Goal: Information Seeking & Learning: Understand process/instructions

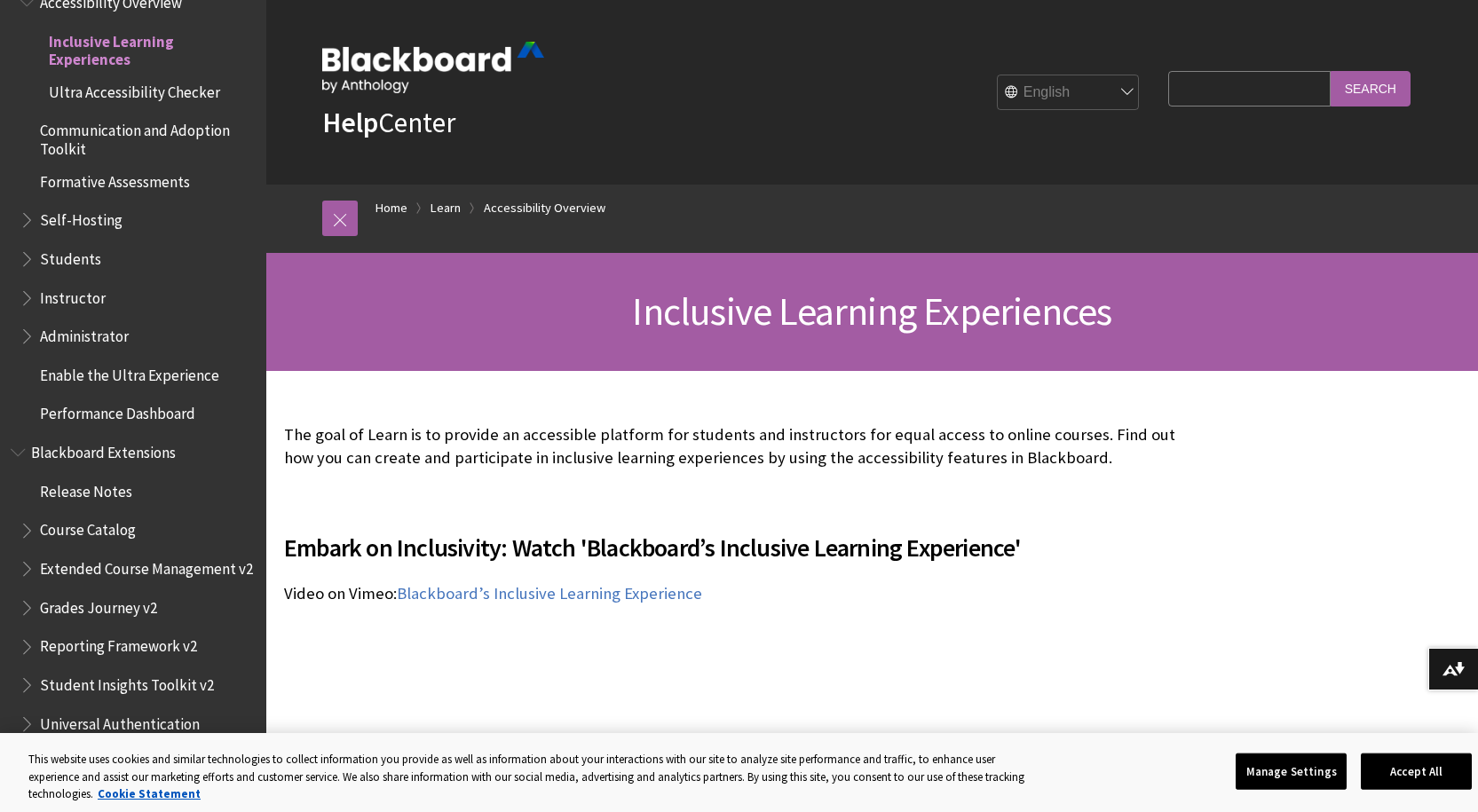
click at [70, 295] on span "Instructor" at bounding box center [73, 295] width 65 height 24
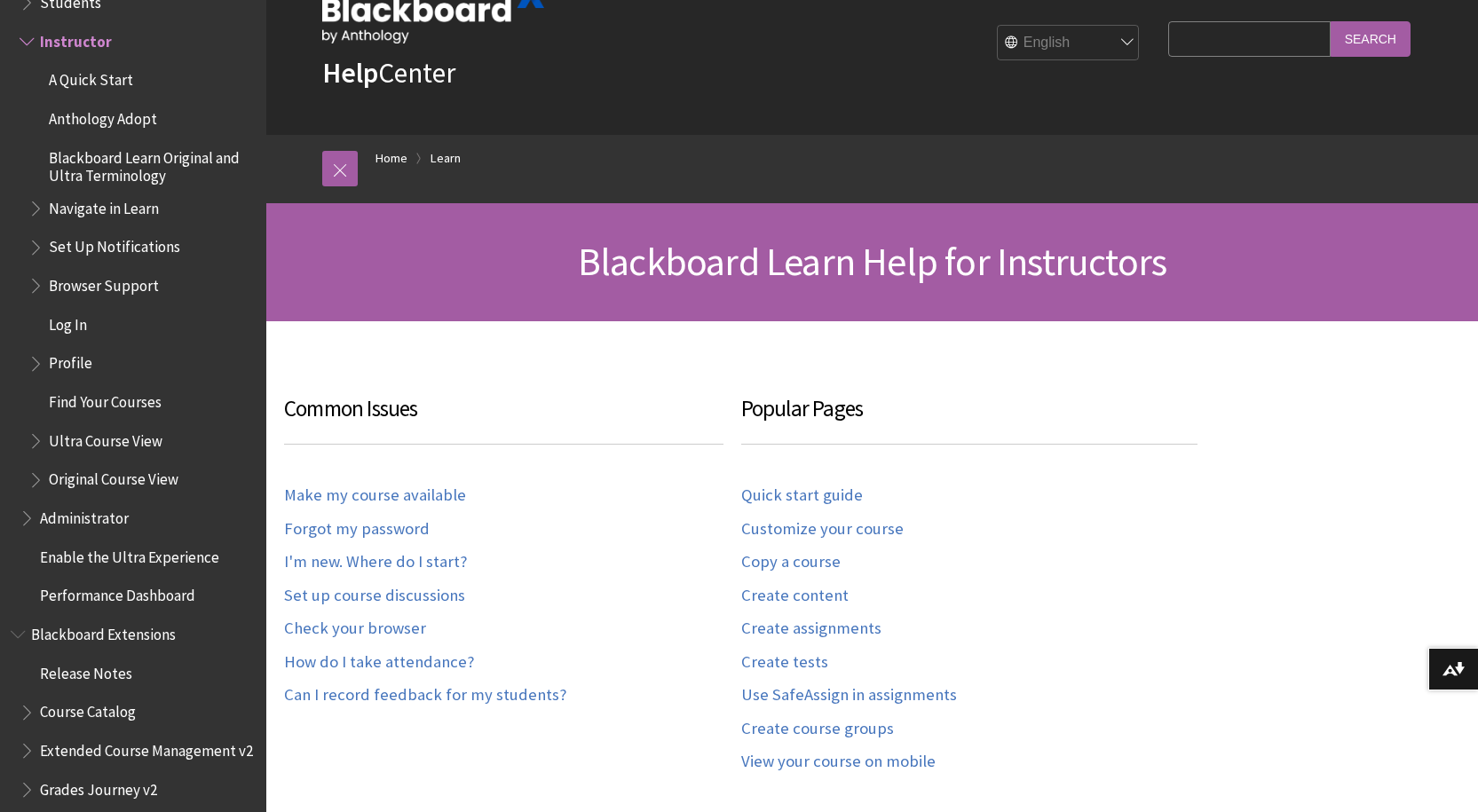
scroll to position [88, 0]
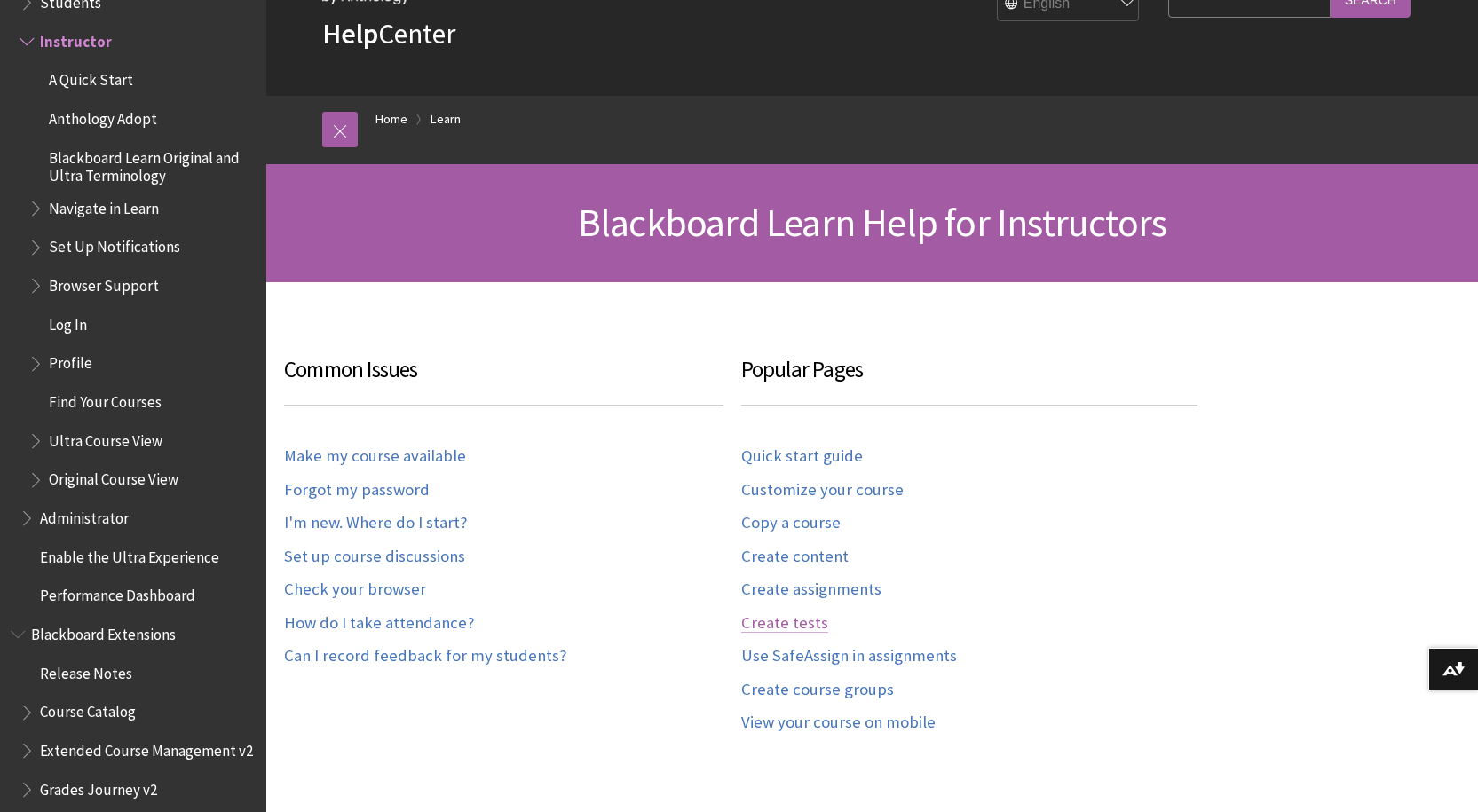
click at [756, 622] on link "Create tests" at bounding box center [785, 623] width 87 height 20
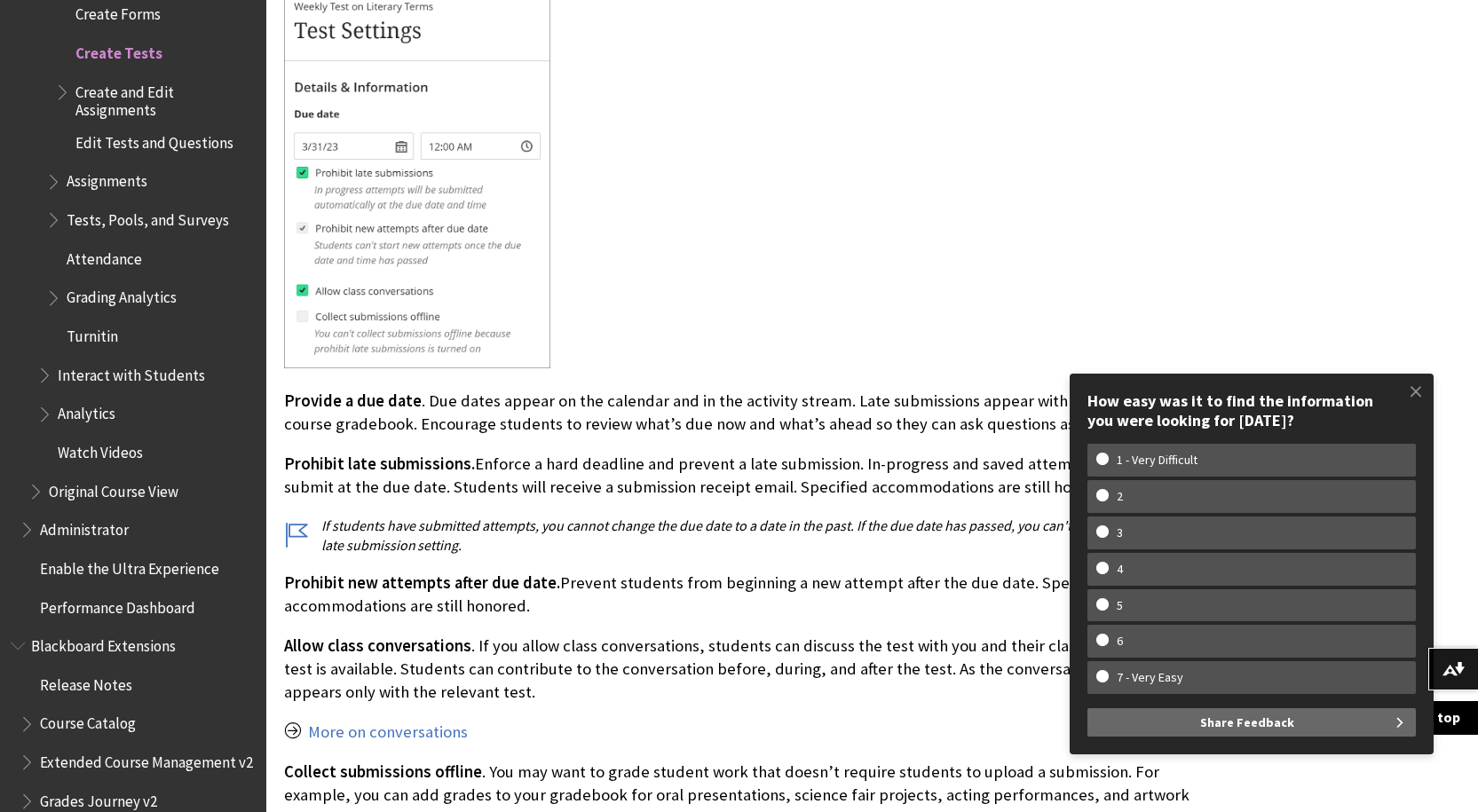
scroll to position [6032, 0]
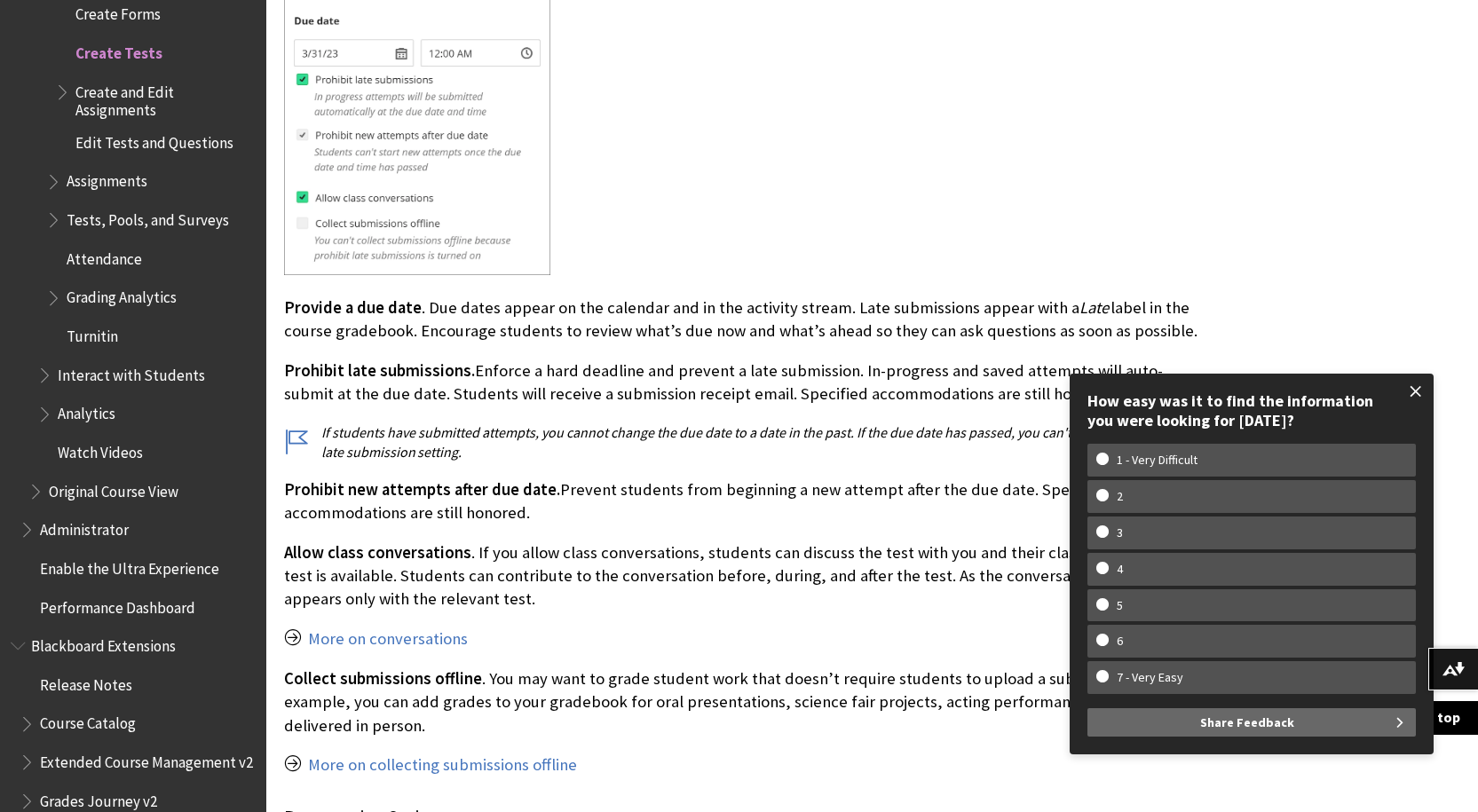
click at [1414, 390] on span at bounding box center [1416, 391] width 37 height 37
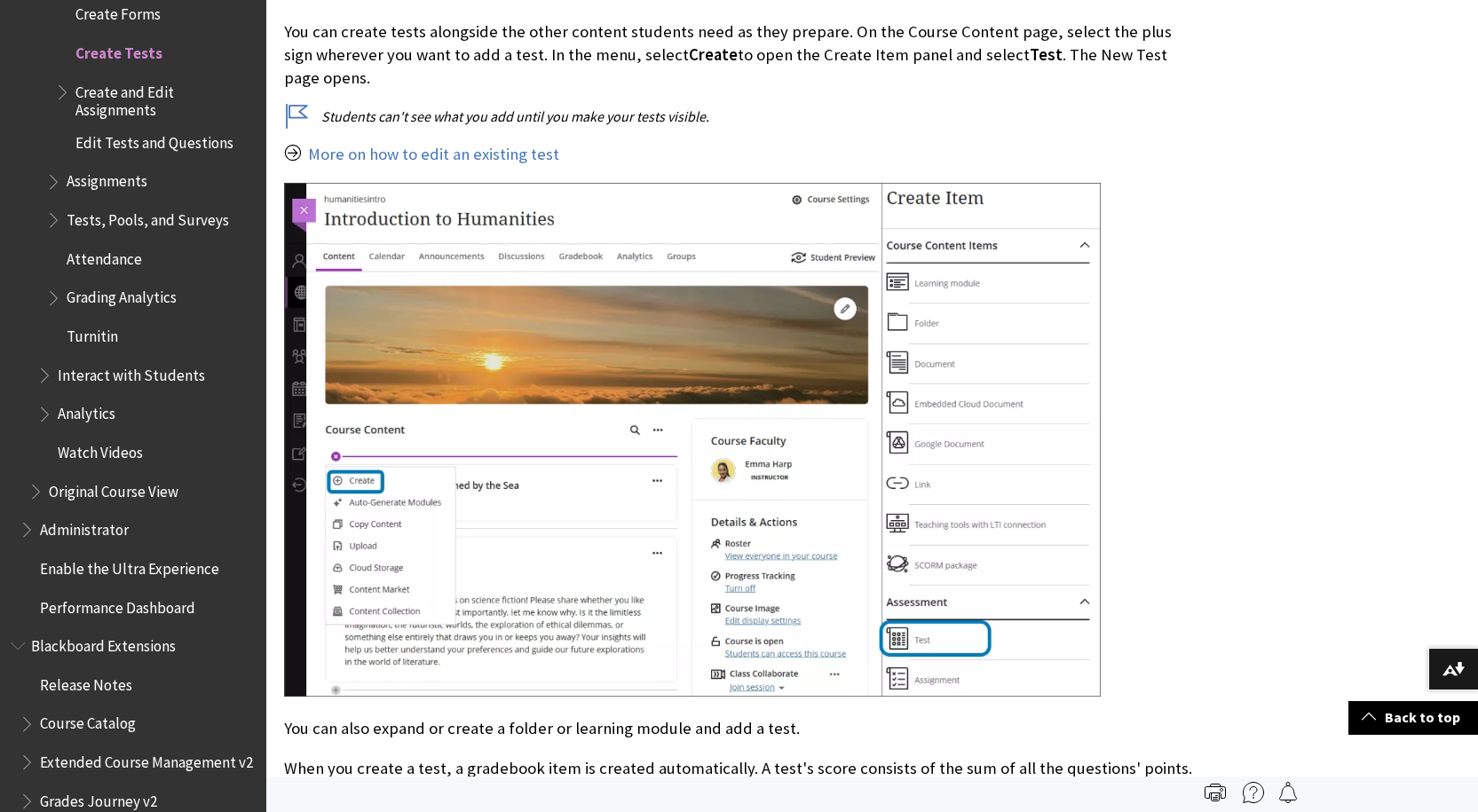
scroll to position [178, 0]
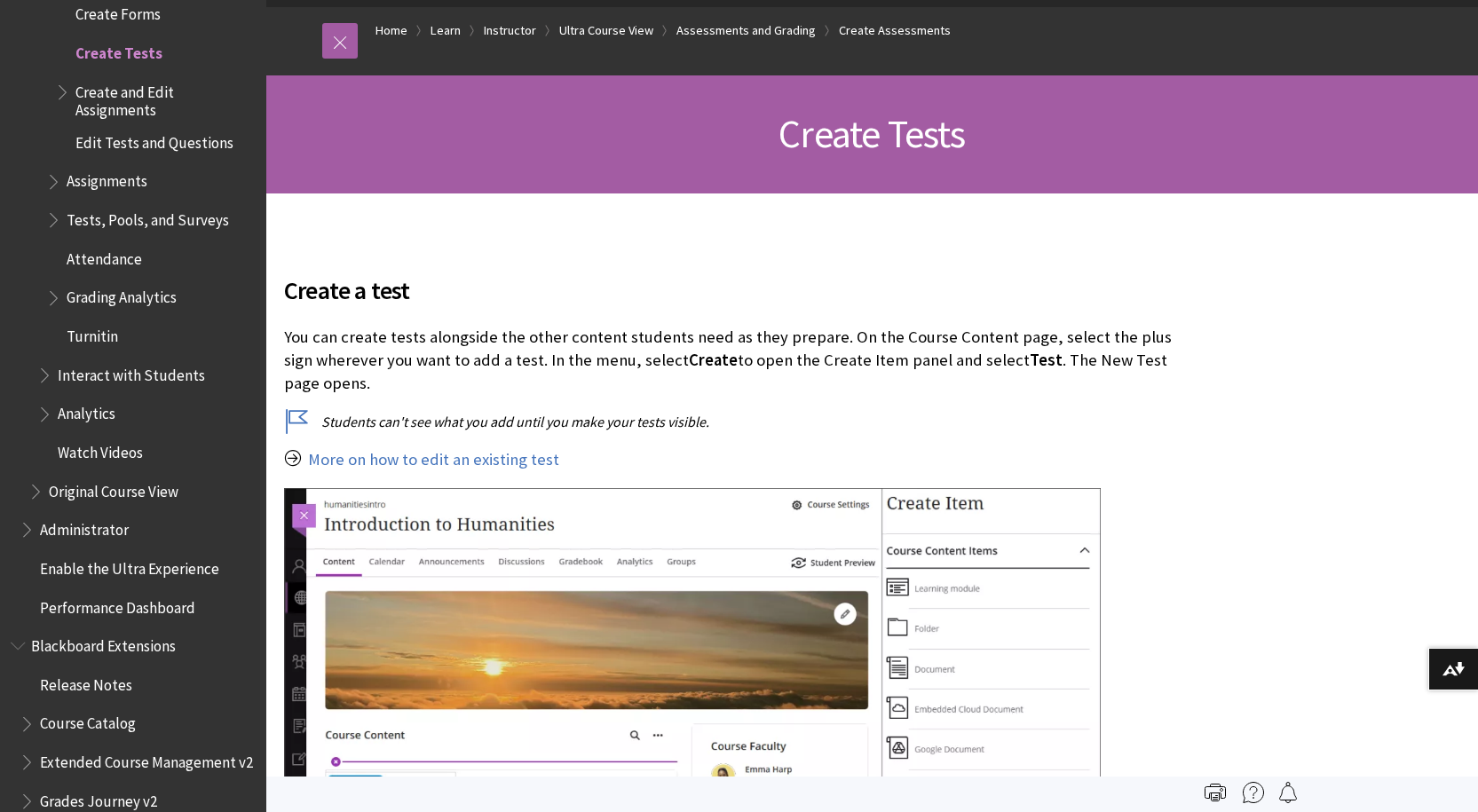
click at [88, 245] on span "Attendance" at bounding box center [104, 255] width 76 height 24
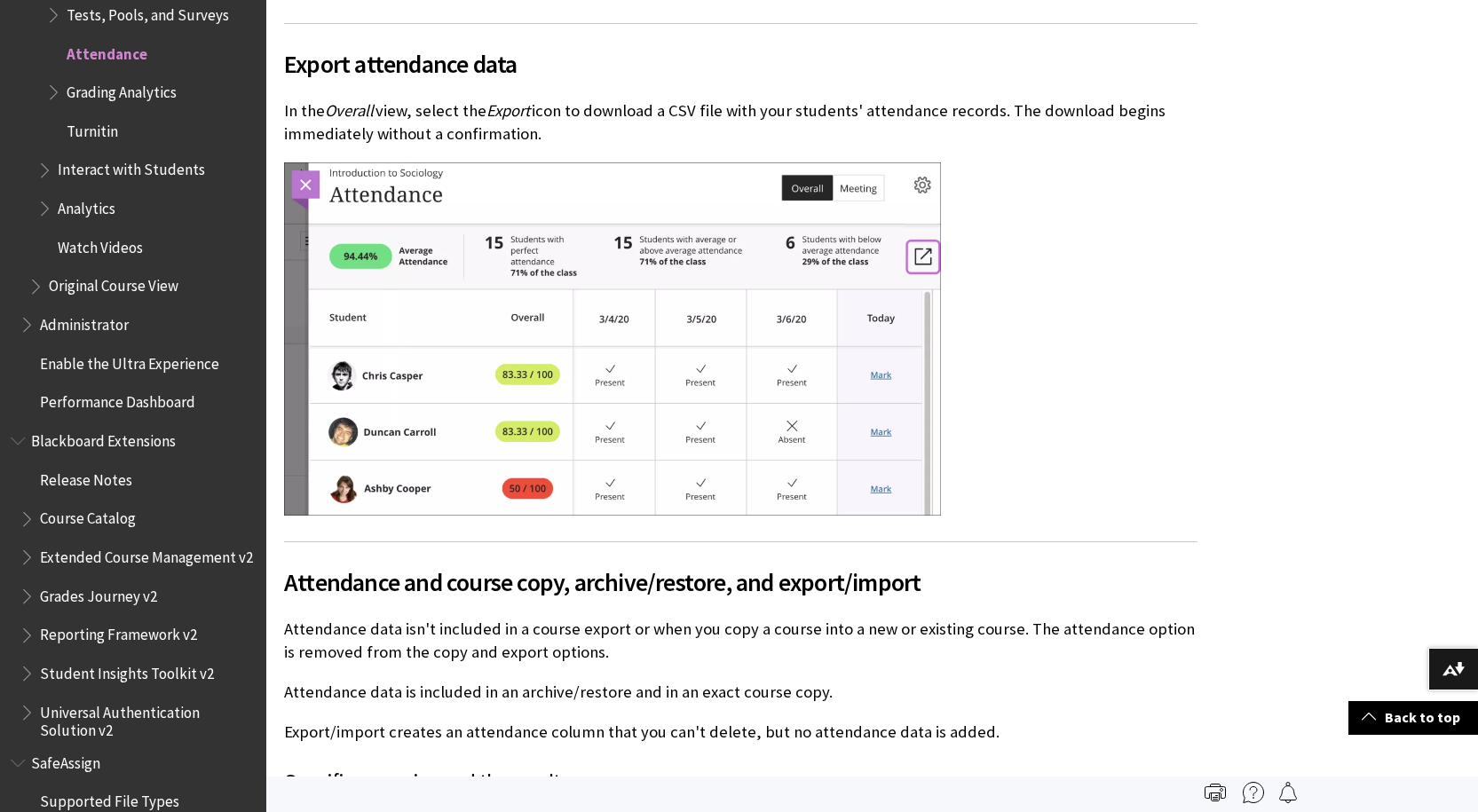
scroll to position [14903, 0]
